Goal: Transaction & Acquisition: Book appointment/travel/reservation

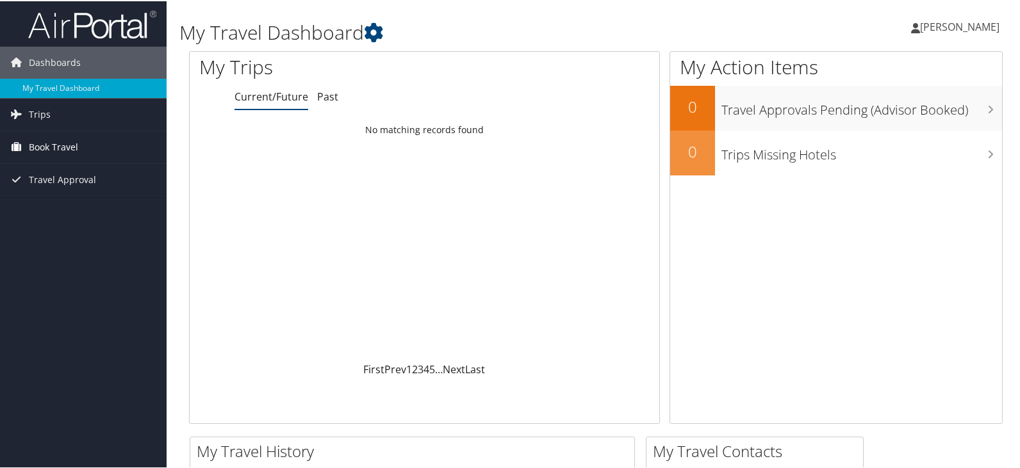
click at [26, 141] on link "Book Travel" at bounding box center [83, 146] width 167 height 32
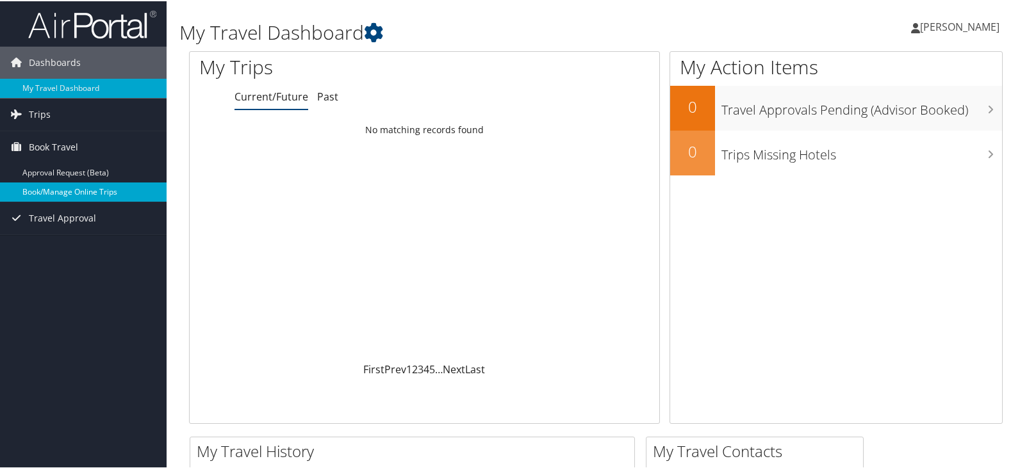
click at [97, 192] on link "Book/Manage Online Trips" at bounding box center [83, 190] width 167 height 19
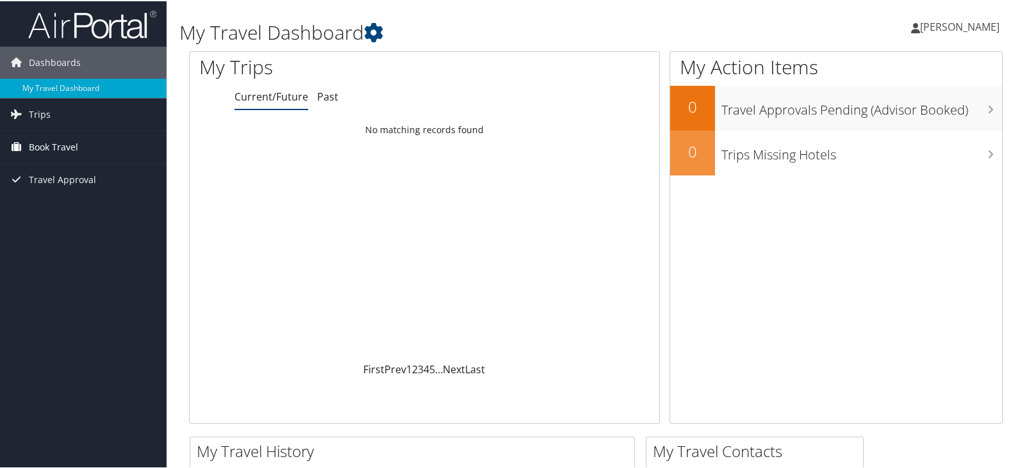
click at [56, 147] on span "Book Travel" at bounding box center [53, 146] width 49 height 32
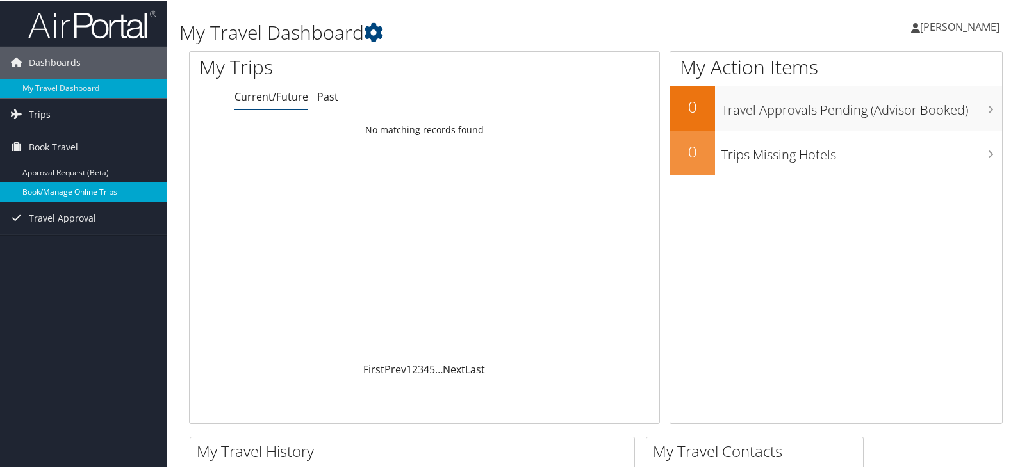
click at [74, 190] on link "Book/Manage Online Trips" at bounding box center [83, 190] width 167 height 19
click at [941, 22] on span "[PERSON_NAME]" at bounding box center [959, 26] width 79 height 14
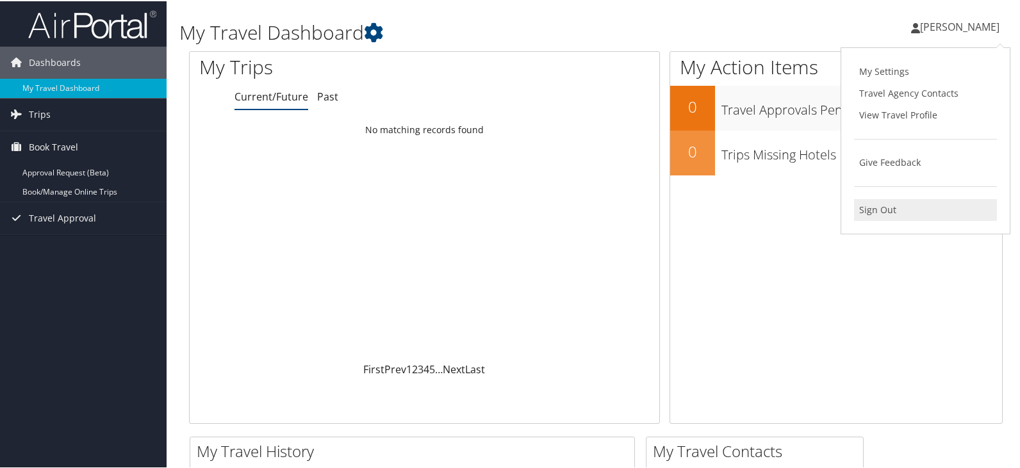
click at [879, 206] on link "Sign Out" at bounding box center [925, 209] width 143 height 22
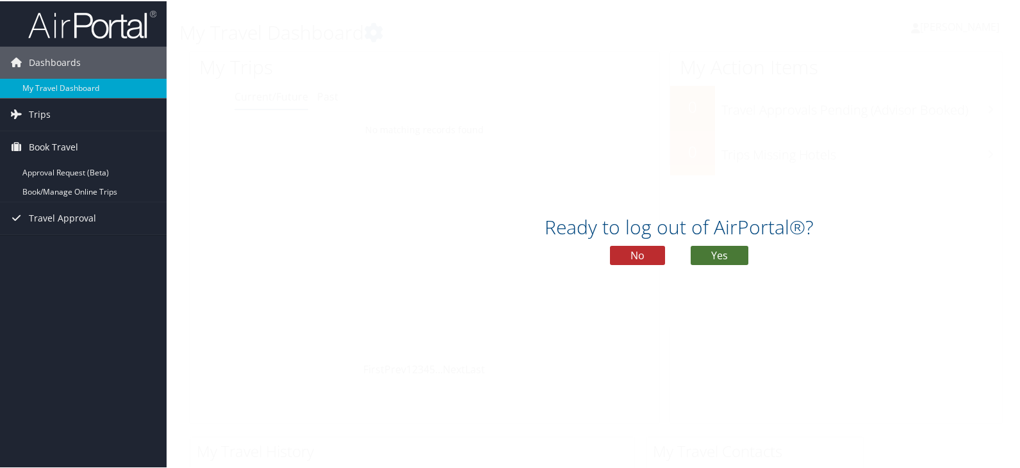
click at [713, 257] on button "Yes" at bounding box center [719, 254] width 58 height 19
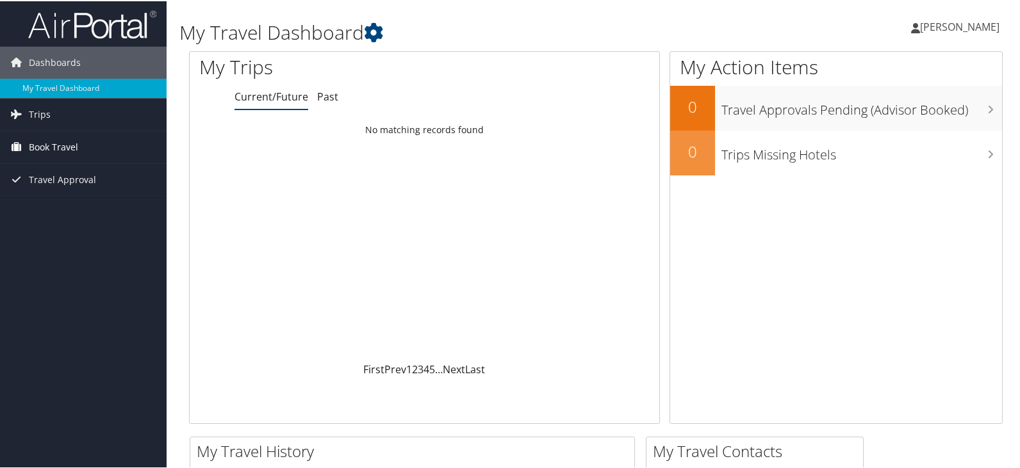
click at [52, 143] on span "Book Travel" at bounding box center [53, 146] width 49 height 32
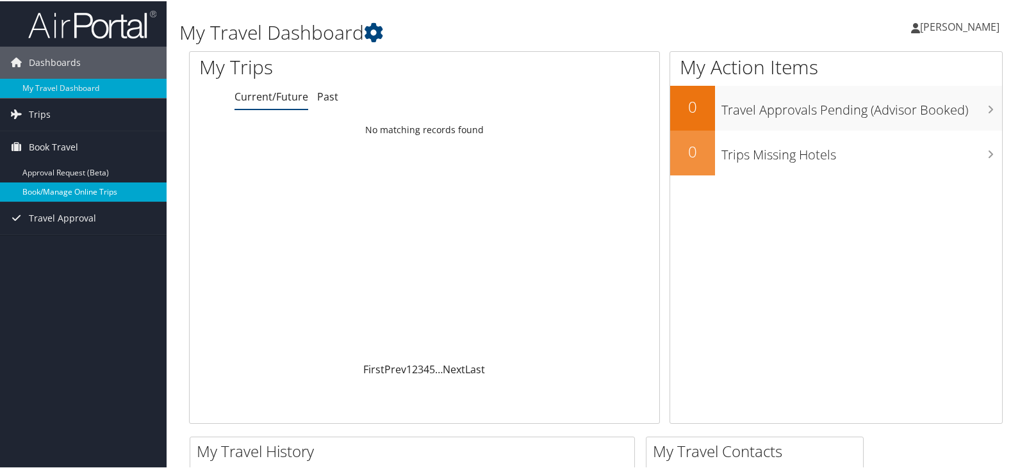
click at [69, 189] on link "Book/Manage Online Trips" at bounding box center [83, 190] width 167 height 19
click at [932, 30] on span "[PERSON_NAME]" at bounding box center [959, 26] width 79 height 14
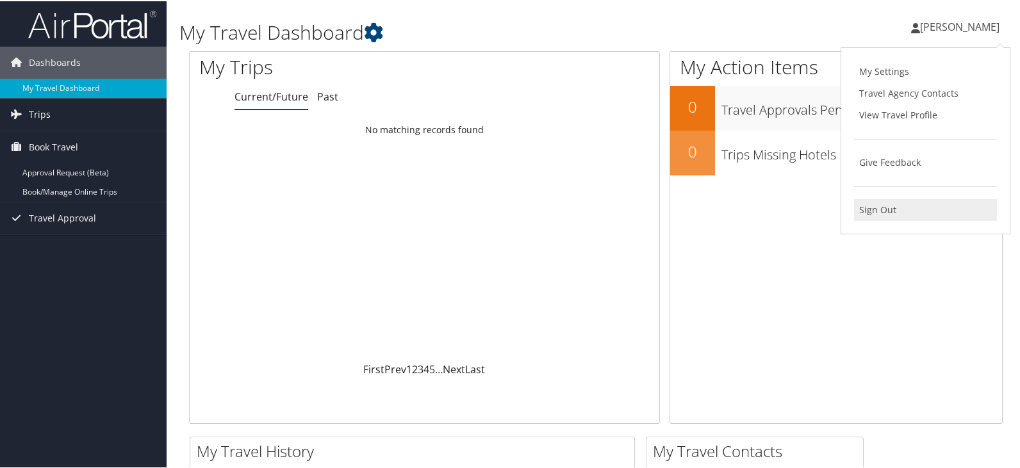
click at [881, 206] on link "Sign Out" at bounding box center [925, 209] width 143 height 22
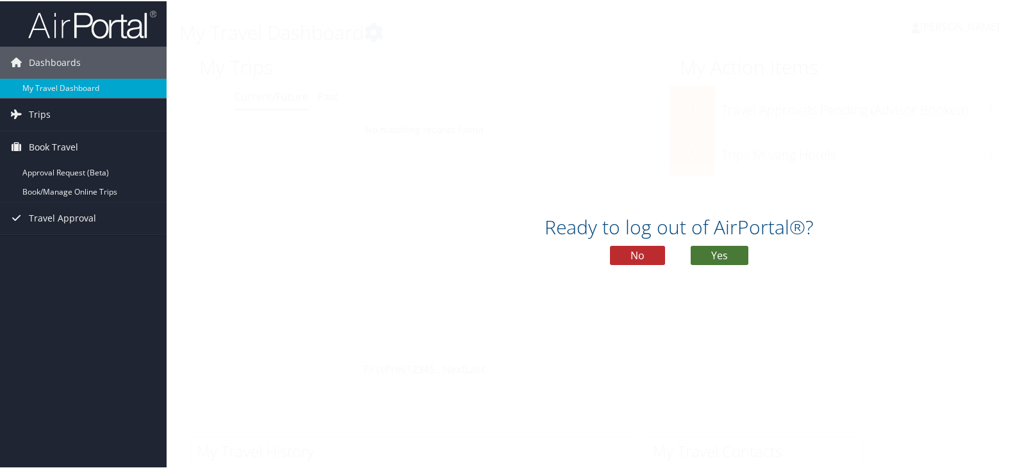
drag, startPoint x: 717, startPoint y: 251, endPoint x: 756, endPoint y: 243, distance: 40.6
click at [717, 250] on button "Yes" at bounding box center [719, 254] width 58 height 19
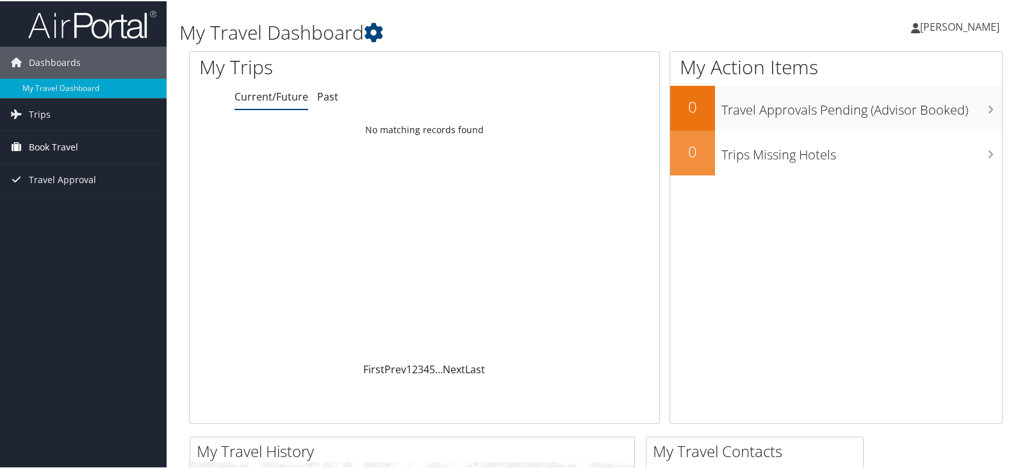
click at [44, 147] on span "Book Travel" at bounding box center [53, 146] width 49 height 32
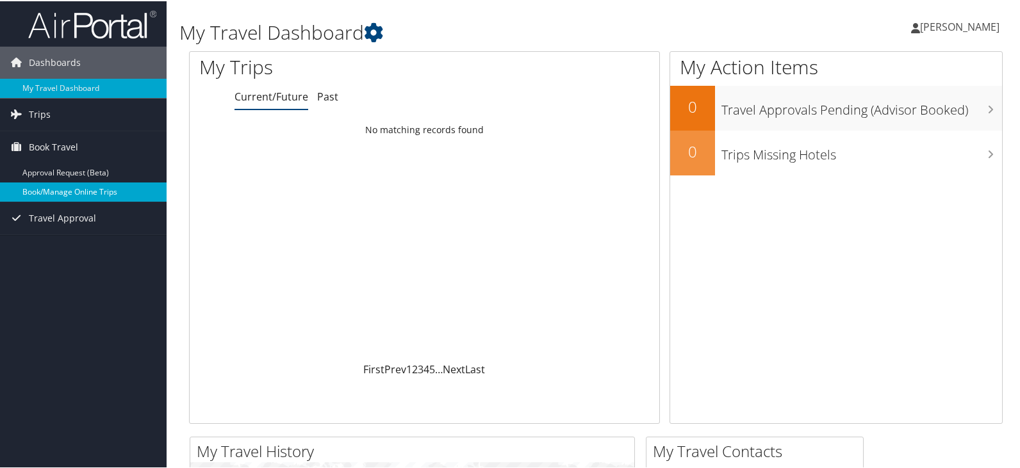
click at [115, 192] on link "Book/Manage Online Trips" at bounding box center [83, 190] width 167 height 19
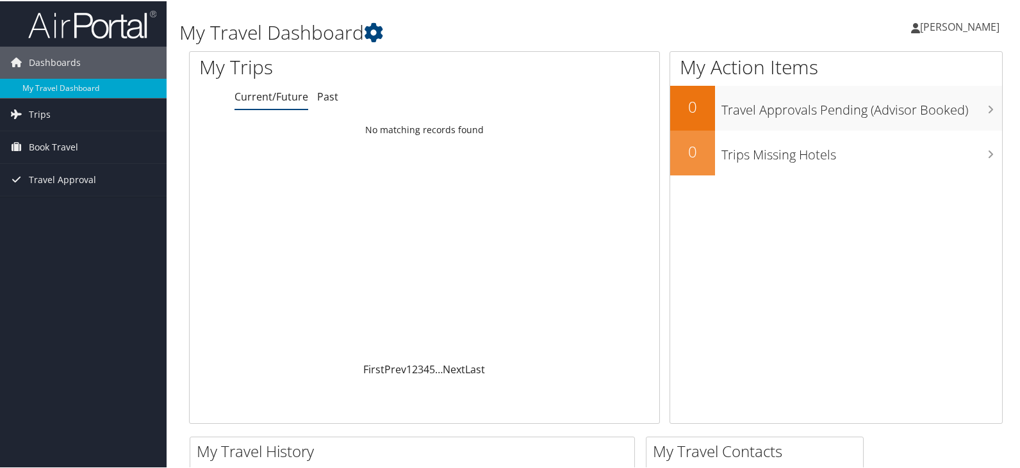
click at [920, 26] on span "[PERSON_NAME]" at bounding box center [959, 26] width 79 height 14
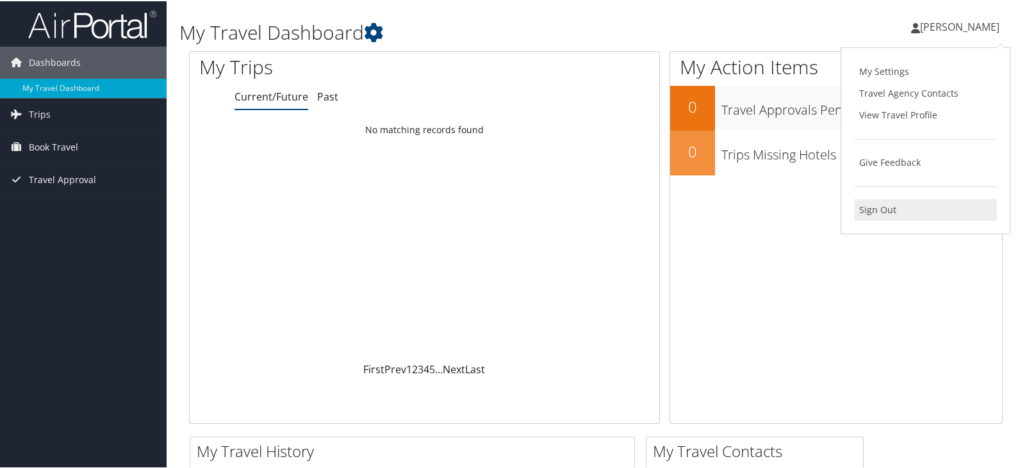
click at [855, 204] on link "Sign Out" at bounding box center [925, 209] width 143 height 22
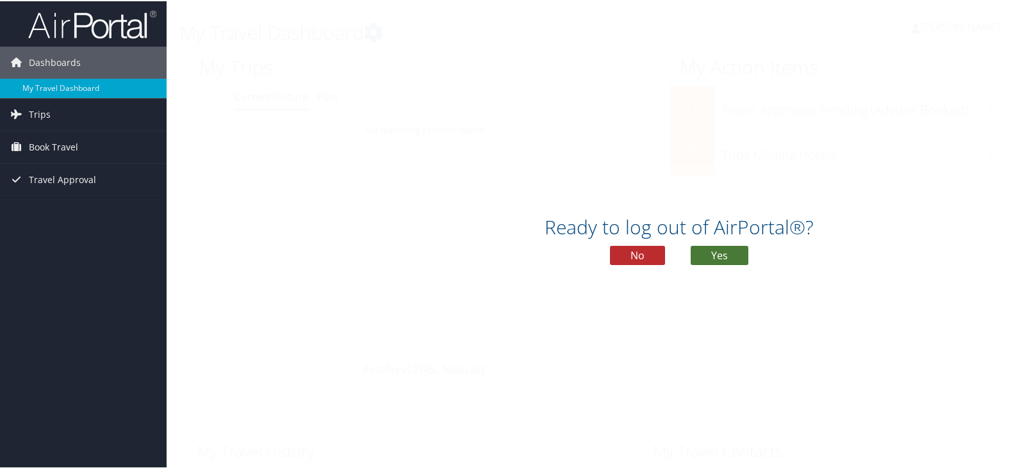
click at [701, 250] on button "Yes" at bounding box center [719, 254] width 58 height 19
